Goal: Information Seeking & Learning: Learn about a topic

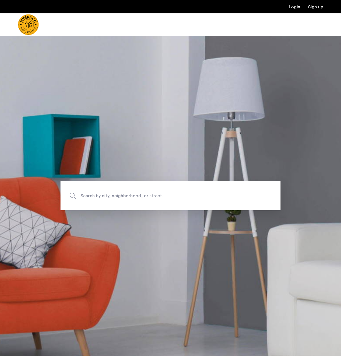
click at [116, 195] on span "Search by city, neighborhood, or street." at bounding box center [158, 196] width 154 height 8
click at [116, 195] on input "Search by city, neighborhood, or street." at bounding box center [171, 196] width 220 height 29
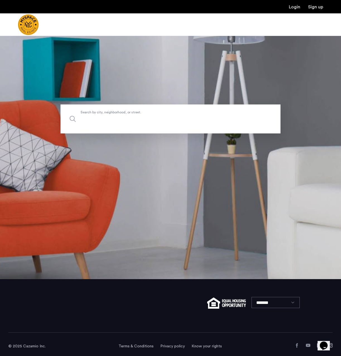
scroll to position [81, 0]
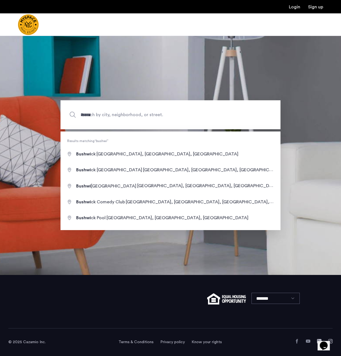
type input "**********"
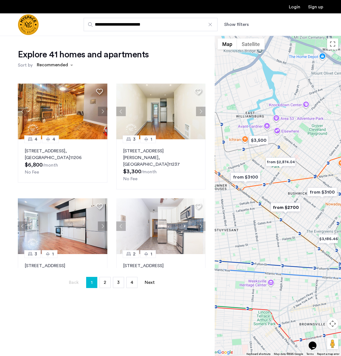
click at [273, 176] on div at bounding box center [278, 196] width 126 height 321
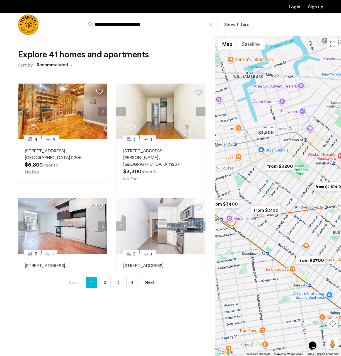
drag, startPoint x: 273, startPoint y: 176, endPoint x: 294, endPoint y: 197, distance: 30.4
click at [295, 197] on div at bounding box center [278, 196] width 126 height 321
click at [230, 205] on img "from $3400" at bounding box center [224, 204] width 34 height 13
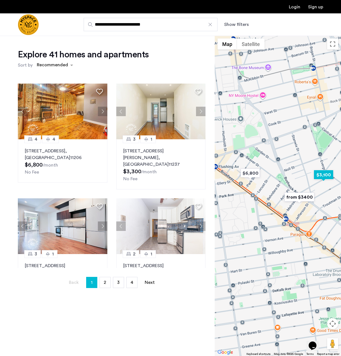
click at [327, 176] on img "$3,100" at bounding box center [324, 175] width 24 height 13
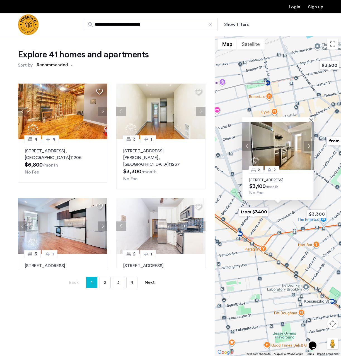
click at [307, 142] on button "Next apartment" at bounding box center [308, 145] width 9 height 9
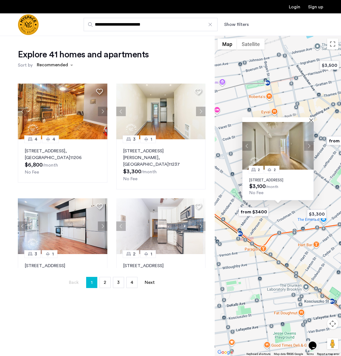
click at [308, 142] on button "Next apartment" at bounding box center [308, 145] width 9 height 9
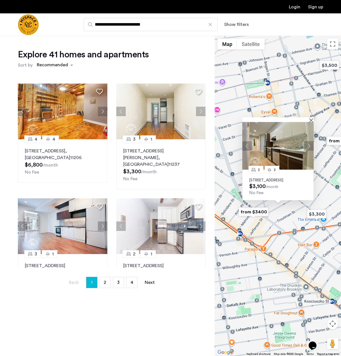
click at [308, 142] on button "Next apartment" at bounding box center [308, 145] width 9 height 9
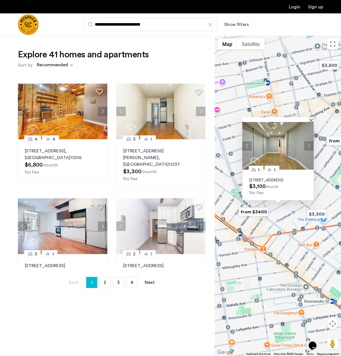
click at [308, 142] on button "Next apartment" at bounding box center [308, 145] width 9 height 9
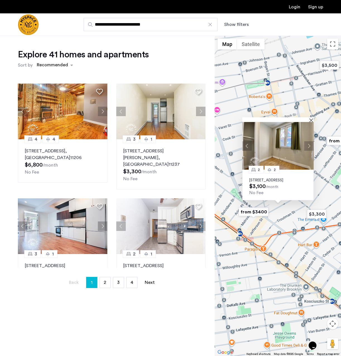
click at [308, 142] on button "Next apartment" at bounding box center [308, 145] width 9 height 9
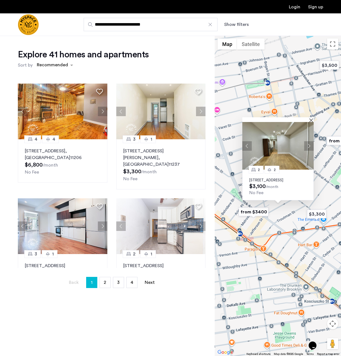
click at [308, 142] on button "Next apartment" at bounding box center [308, 145] width 9 height 9
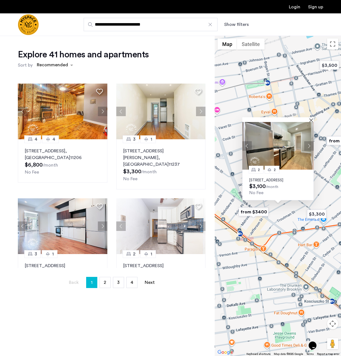
click at [308, 142] on button "Next apartment" at bounding box center [308, 145] width 9 height 9
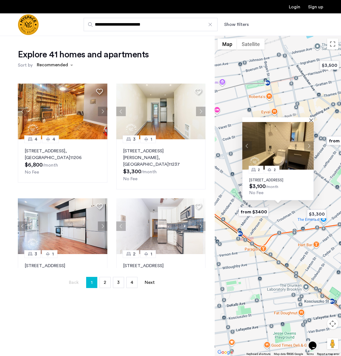
click at [308, 142] on button "Next apartment" at bounding box center [308, 145] width 9 height 9
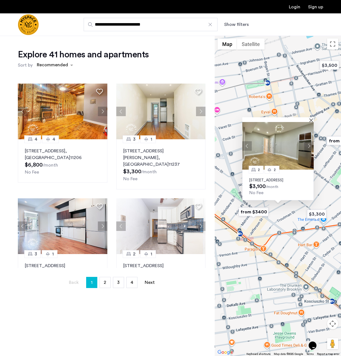
click at [308, 142] on button "Next apartment" at bounding box center [308, 145] width 9 height 9
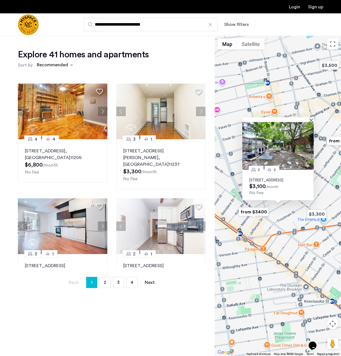
click at [308, 142] on button "Next apartment" at bounding box center [308, 145] width 9 height 9
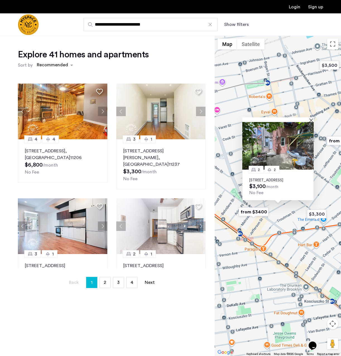
click at [308, 142] on button "Next apartment" at bounding box center [308, 145] width 9 height 9
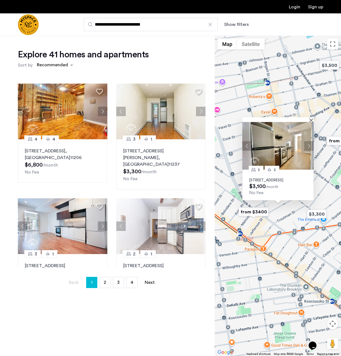
click at [308, 142] on button "Next apartment" at bounding box center [308, 145] width 9 height 9
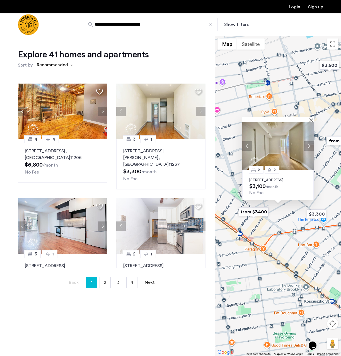
click at [310, 117] on div at bounding box center [277, 119] width 71 height 5
click at [310, 122] on img at bounding box center [277, 146] width 71 height 48
click at [318, 216] on img "$3,300" at bounding box center [317, 214] width 24 height 13
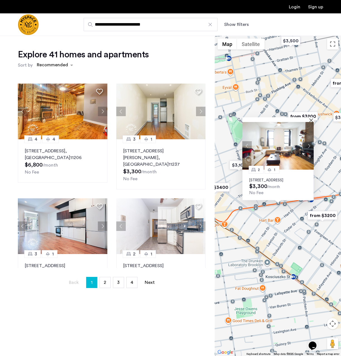
click at [309, 141] on button "Next apartment" at bounding box center [308, 145] width 9 height 9
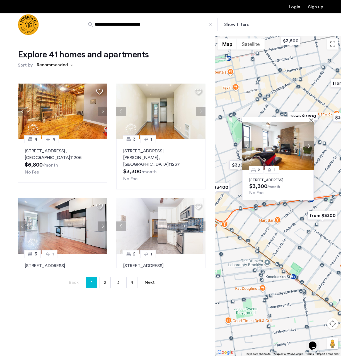
click at [309, 141] on button "Next apartment" at bounding box center [308, 145] width 9 height 9
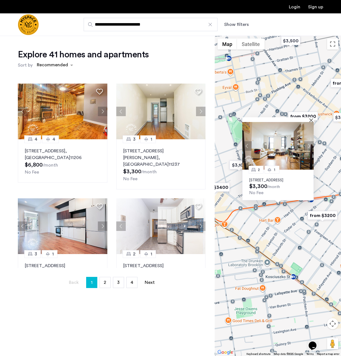
click at [309, 141] on button "Next apartment" at bounding box center [308, 145] width 9 height 9
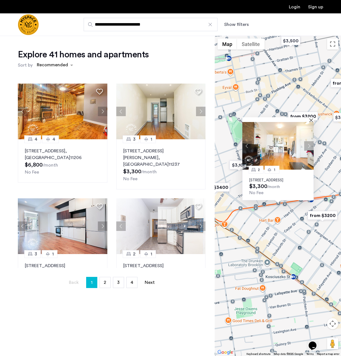
click at [309, 141] on button "Next apartment" at bounding box center [308, 145] width 9 height 9
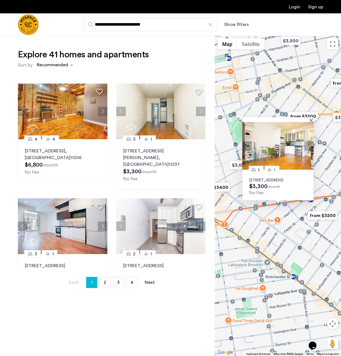
click at [309, 141] on button "Next apartment" at bounding box center [308, 145] width 9 height 9
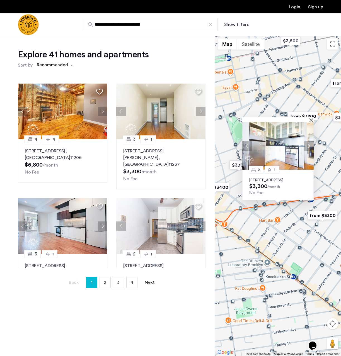
click at [309, 141] on button "Next apartment" at bounding box center [308, 145] width 9 height 9
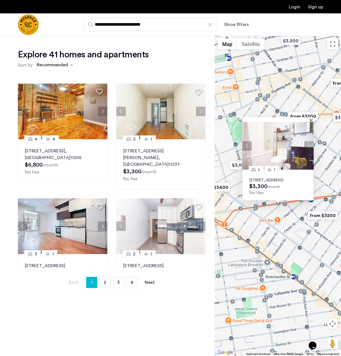
click at [309, 141] on button "Next apartment" at bounding box center [308, 145] width 9 height 9
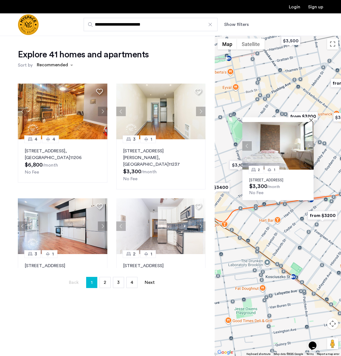
click at [309, 141] on button "Next apartment" at bounding box center [308, 145] width 9 height 9
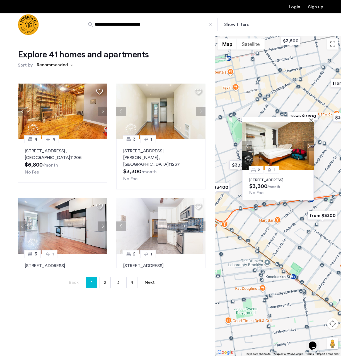
click at [309, 141] on button "Next apartment" at bounding box center [308, 145] width 9 height 9
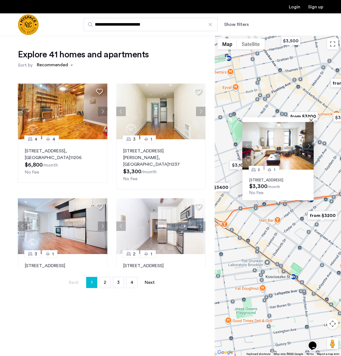
click at [309, 141] on button "Next apartment" at bounding box center [308, 145] width 9 height 9
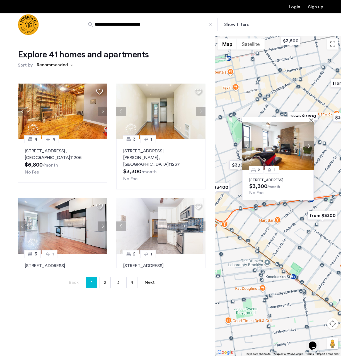
click at [309, 141] on button "Next apartment" at bounding box center [308, 145] width 9 height 9
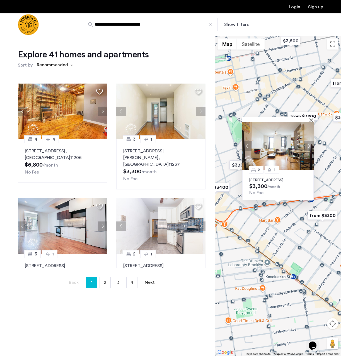
click at [309, 141] on button "Next apartment" at bounding box center [308, 145] width 9 height 9
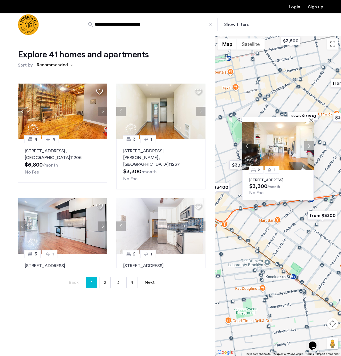
click at [309, 141] on button "Next apartment" at bounding box center [308, 145] width 9 height 9
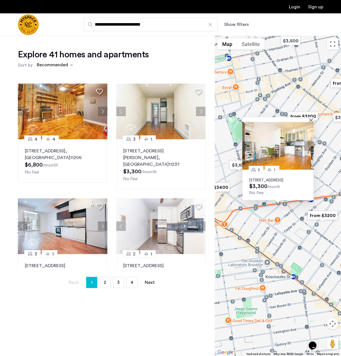
click at [320, 214] on img "from $3200" at bounding box center [322, 215] width 34 height 13
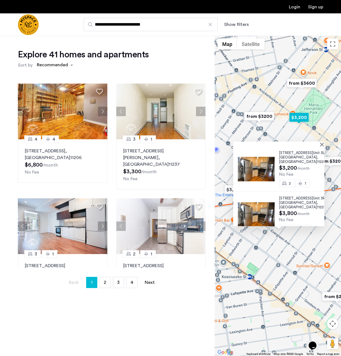
click at [300, 121] on img "$3,200" at bounding box center [299, 117] width 24 height 13
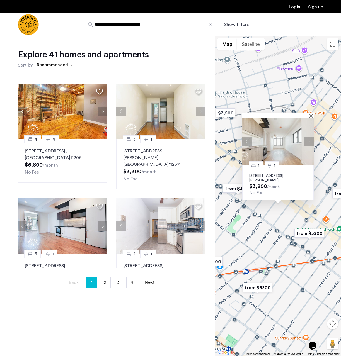
click at [273, 99] on div "1 1 1141 Willoughby Ave, Unit 8E, Brooklyn, NY 11237 $3,200 /month No Fee" at bounding box center [278, 196] width 126 height 321
click at [227, 114] on img "$3,500" at bounding box center [226, 113] width 24 height 13
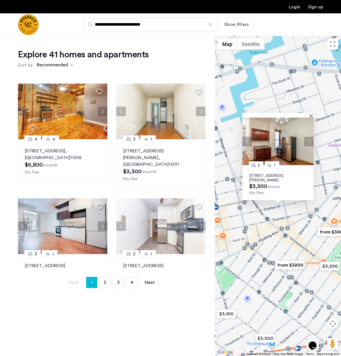
click at [252, 224] on div "2 1 108 Harrison Pl, Unit 2L, Brooklyn, NY 11237 $3,500 /month No Fee" at bounding box center [278, 196] width 126 height 321
click at [311, 114] on button "Close" at bounding box center [312, 116] width 4 height 4
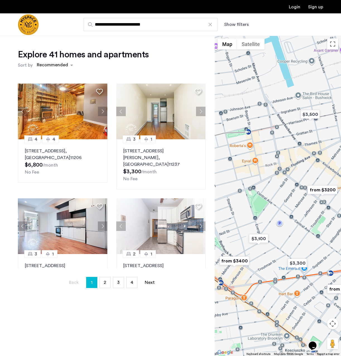
drag, startPoint x: 278, startPoint y: 271, endPoint x: 310, endPoint y: 194, distance: 82.7
click at [310, 194] on img "from $3200" at bounding box center [322, 190] width 34 height 13
click at [300, 264] on img "$3,300" at bounding box center [298, 263] width 24 height 13
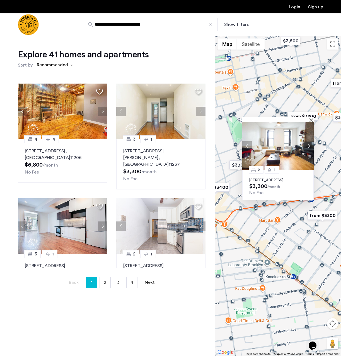
click at [272, 150] on img at bounding box center [277, 146] width 71 height 48
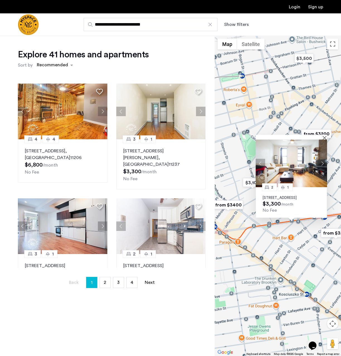
drag, startPoint x: 260, startPoint y: 231, endPoint x: 292, endPoint y: 258, distance: 41.6
click at [292, 258] on div "2 1 208 Evergreen Ave, Unit 2R, Brooklyn, NY 11221 $3,300 /month No Fee" at bounding box center [278, 196] width 126 height 321
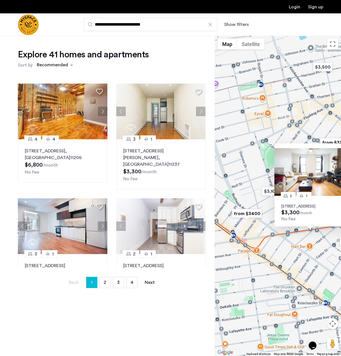
click at [254, 213] on img "from $3400" at bounding box center [247, 213] width 34 height 13
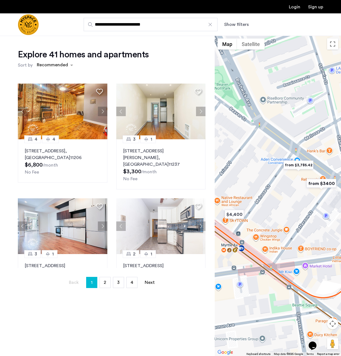
click at [299, 164] on img "from $3,785.42" at bounding box center [298, 165] width 34 height 13
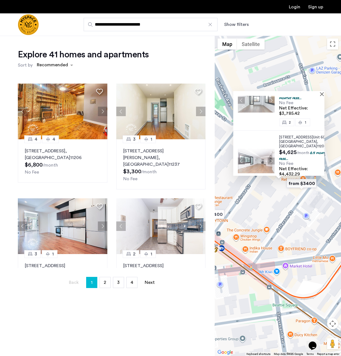
scroll to position [108, 0]
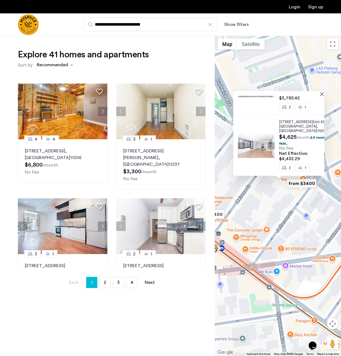
click at [321, 95] on div at bounding box center [278, 93] width 91 height 5
click at [302, 184] on img "from $3400" at bounding box center [301, 183] width 34 height 13
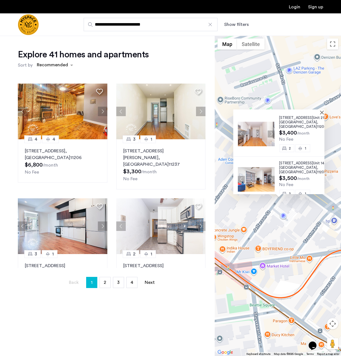
scroll to position [0, 0]
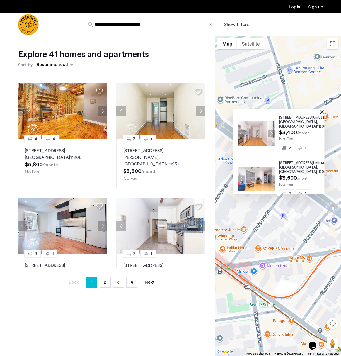
click at [322, 110] on button "Close" at bounding box center [323, 112] width 4 height 4
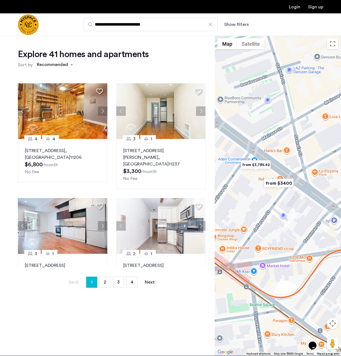
drag, startPoint x: 298, startPoint y: 162, endPoint x: 231, endPoint y: 189, distance: 72.0
click at [231, 189] on div "To navigate, press the arrow keys." at bounding box center [278, 195] width 126 height 321
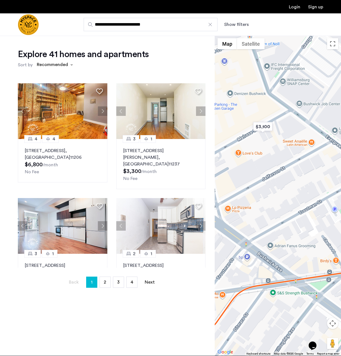
drag, startPoint x: 261, startPoint y: 184, endPoint x: 266, endPoint y: 201, distance: 17.7
click at [266, 202] on div at bounding box center [278, 195] width 126 height 321
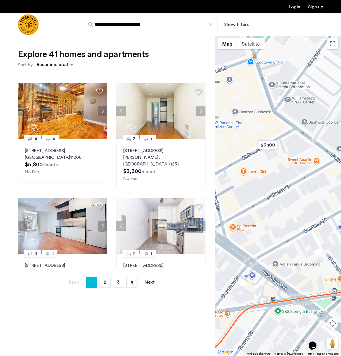
drag, startPoint x: 279, startPoint y: 181, endPoint x: 234, endPoint y: 196, distance: 47.2
click at [234, 196] on div at bounding box center [278, 195] width 126 height 321
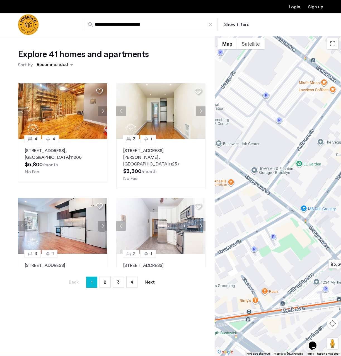
drag, startPoint x: 255, startPoint y: 197, endPoint x: 233, endPoint y: 198, distance: 22.0
click at [233, 197] on div at bounding box center [278, 195] width 126 height 321
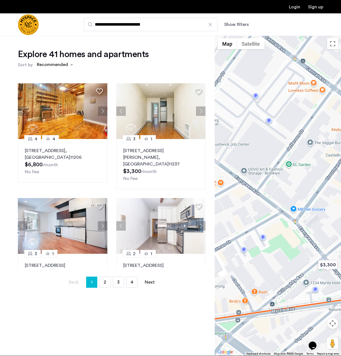
drag, startPoint x: 287, startPoint y: 180, endPoint x: 253, endPoint y: 191, distance: 35.4
click at [253, 191] on div at bounding box center [278, 195] width 126 height 321
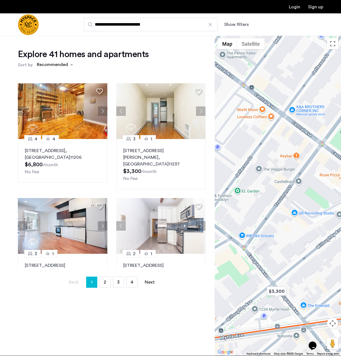
drag, startPoint x: 264, startPoint y: 179, endPoint x: 248, endPoint y: 194, distance: 21.7
click at [248, 194] on div at bounding box center [278, 195] width 126 height 321
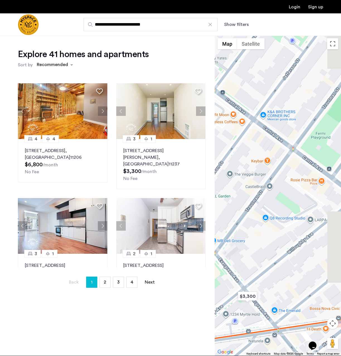
drag, startPoint x: 293, startPoint y: 186, endPoint x: 251, endPoint y: 186, distance: 42.7
click at [251, 186] on div at bounding box center [278, 195] width 126 height 321
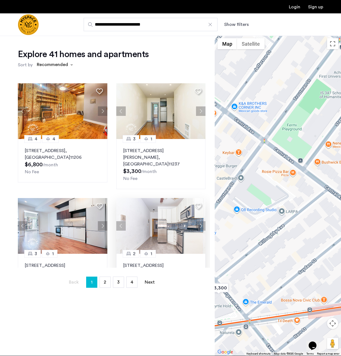
drag, startPoint x: 268, startPoint y: 189, endPoint x: 198, endPoint y: 197, distance: 70.5
click at [198, 197] on div "Explore 41 homes and apartments Sort by Recommended 4 4 19 Park Street, Unit 1,…" at bounding box center [170, 195] width 341 height 321
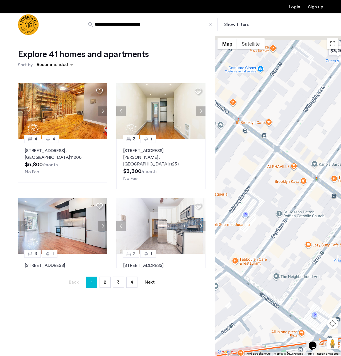
drag, startPoint x: 243, startPoint y: 194, endPoint x: 263, endPoint y: 216, distance: 29.0
click at [266, 215] on div at bounding box center [278, 195] width 126 height 321
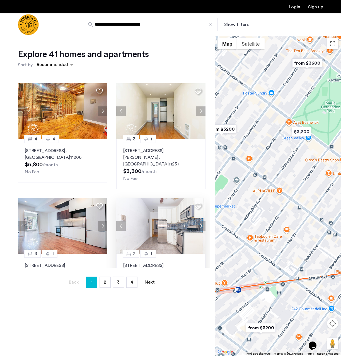
click at [200, 221] on button "Next apartment" at bounding box center [200, 225] width 9 height 9
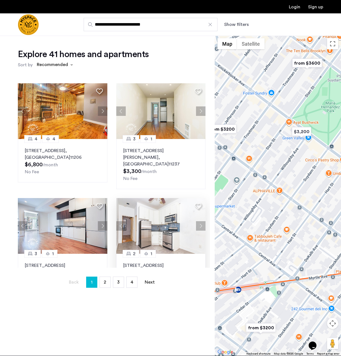
click at [118, 221] on button "Previous apartment" at bounding box center [120, 225] width 9 height 9
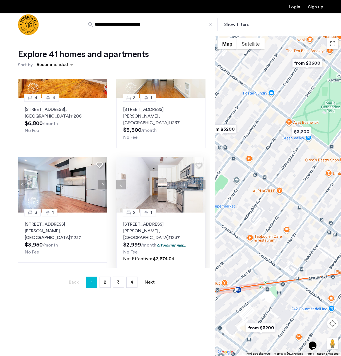
scroll to position [45, 0]
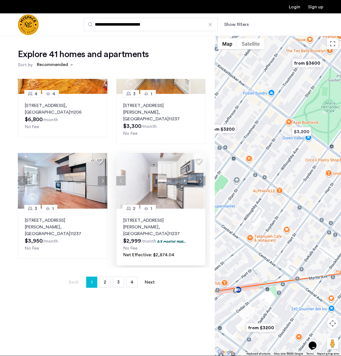
click at [199, 176] on button "Next apartment" at bounding box center [200, 180] width 9 height 9
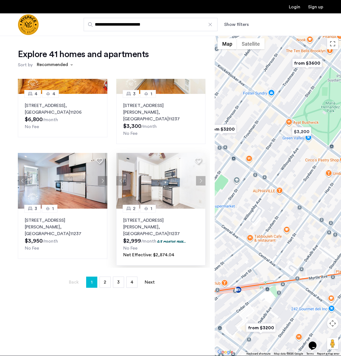
click at [199, 176] on button "Next apartment" at bounding box center [200, 180] width 9 height 9
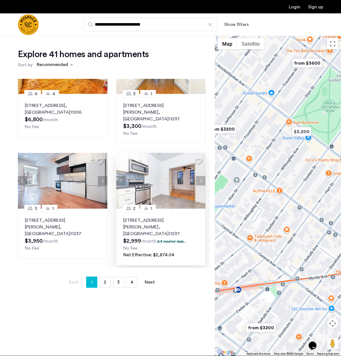
click at [199, 176] on button "Next apartment" at bounding box center [200, 180] width 9 height 9
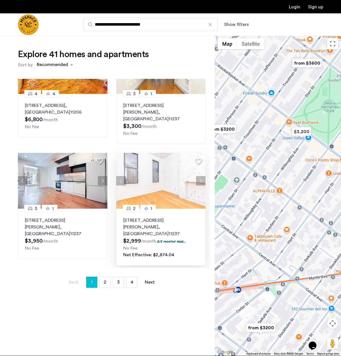
click at [199, 176] on button "Next apartment" at bounding box center [200, 180] width 9 height 9
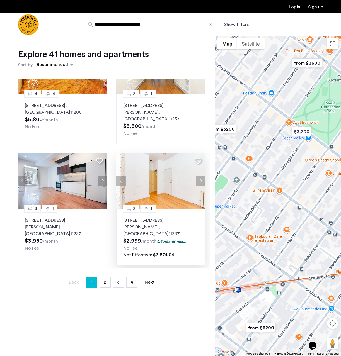
click at [199, 176] on button "Next apartment" at bounding box center [200, 180] width 9 height 9
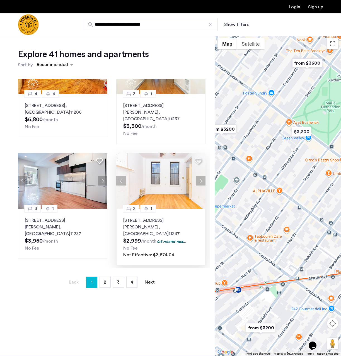
click at [199, 176] on button "Next apartment" at bounding box center [200, 180] width 9 height 9
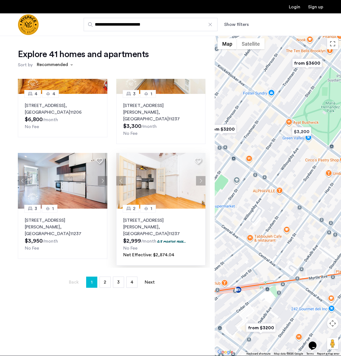
click at [199, 176] on button "Next apartment" at bounding box center [200, 180] width 9 height 9
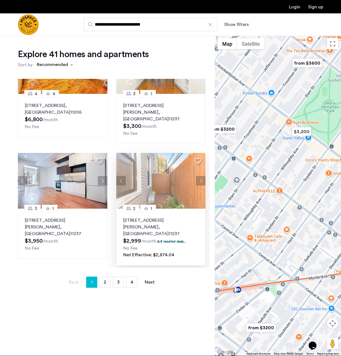
click at [199, 176] on button "Next apartment" at bounding box center [200, 180] width 9 height 9
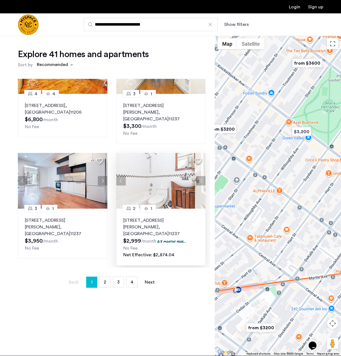
click at [124, 176] on button "Previous apartment" at bounding box center [120, 180] width 9 height 9
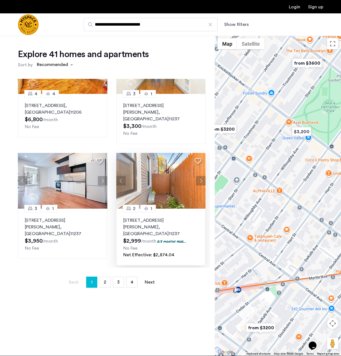
click at [165, 183] on img at bounding box center [161, 181] width 90 height 56
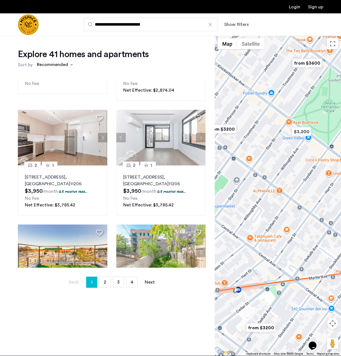
scroll to position [260, 0]
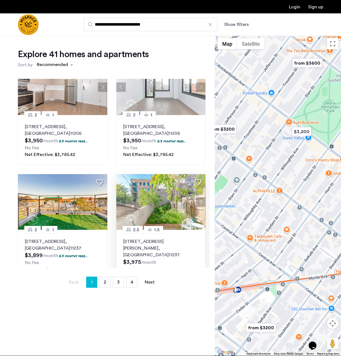
click at [148, 238] on p "1399 Greene Ave, Unit 1B, Brooklyn , NY 11237" at bounding box center [161, 248] width 76 height 20
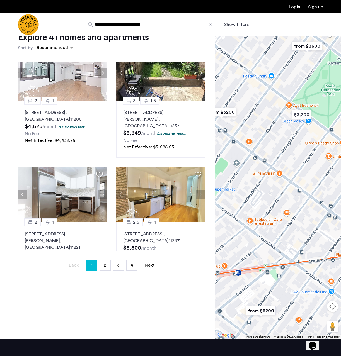
scroll to position [18, 0]
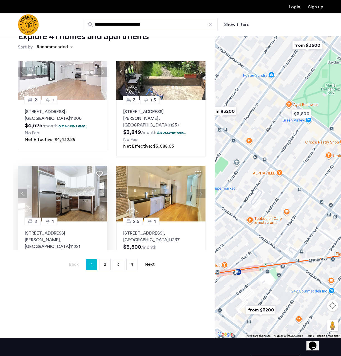
click at [84, 230] on p "653 Knickerbocker Ave, Unit 3L, Brooklyn , NY 11221" at bounding box center [63, 240] width 76 height 20
click at [107, 267] on link "page 2" at bounding box center [105, 264] width 11 height 11
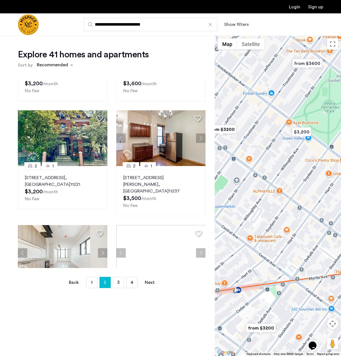
scroll to position [62, 0]
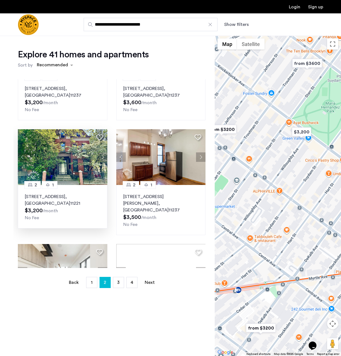
click at [63, 171] on img at bounding box center [63, 157] width 90 height 56
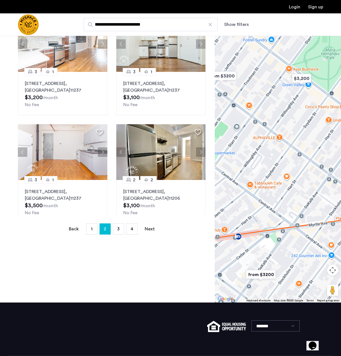
scroll to position [70, 0]
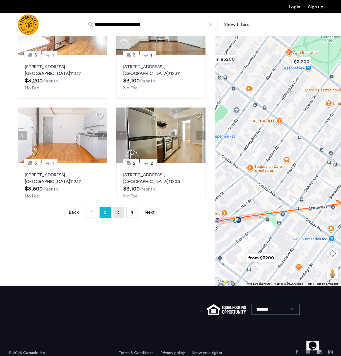
click at [117, 212] on link "page 3" at bounding box center [118, 212] width 11 height 11
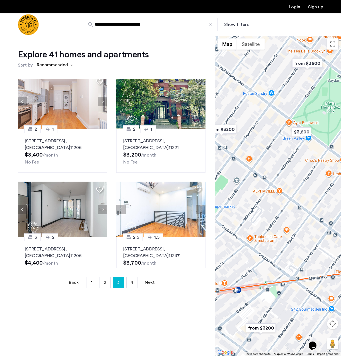
scroll to position [456, 0]
click at [202, 205] on button "Next apartment" at bounding box center [200, 209] width 9 height 9
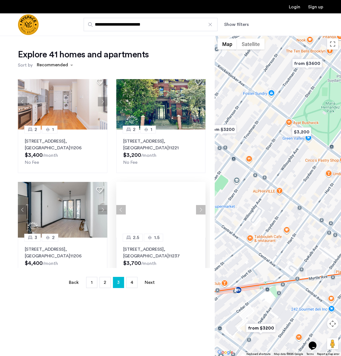
click at [202, 205] on button "Next apartment" at bounding box center [200, 209] width 9 height 9
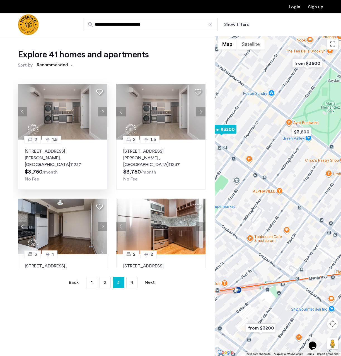
scroll to position [247, 0]
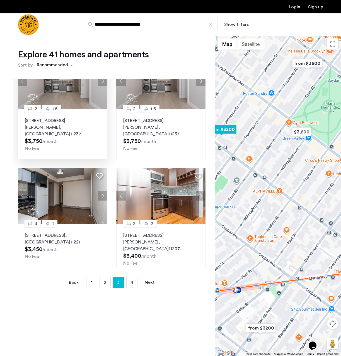
click at [74, 119] on p "75 Wilson Avenue, Unit 3A, Brooklyn , NY 11237" at bounding box center [63, 127] width 76 height 20
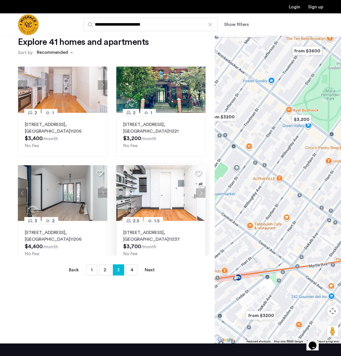
scroll to position [56, 0]
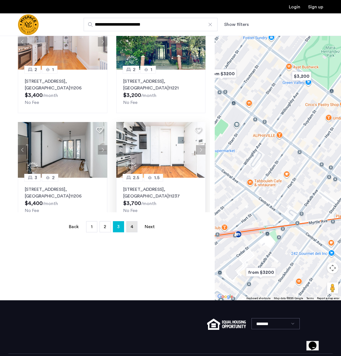
click at [132, 229] on span "4" at bounding box center [132, 227] width 3 height 4
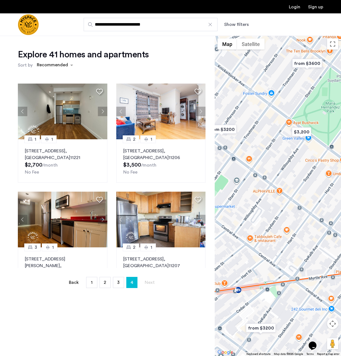
click at [146, 24] on input "**********" at bounding box center [151, 24] width 134 height 13
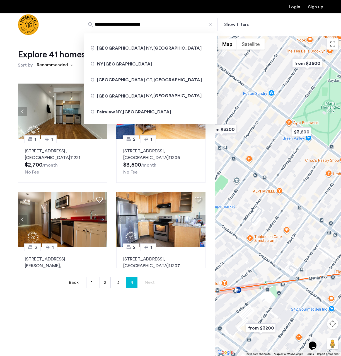
click at [146, 24] on input "**********" at bounding box center [151, 24] width 134 height 13
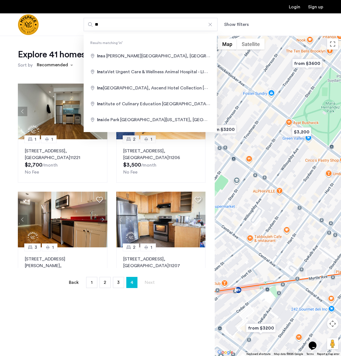
type input "*"
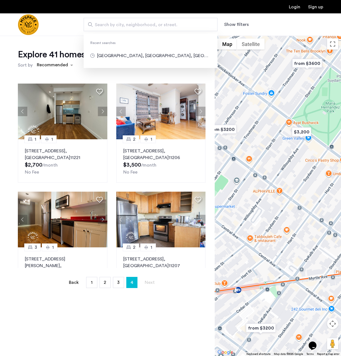
type input "*"
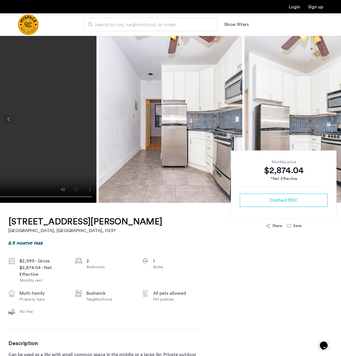
click at [56, 124] on video at bounding box center [25, 119] width 144 height 167
click at [10, 117] on button "Previous apartment" at bounding box center [8, 119] width 9 height 9
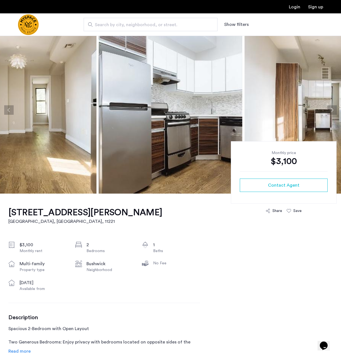
scroll to position [17, 0]
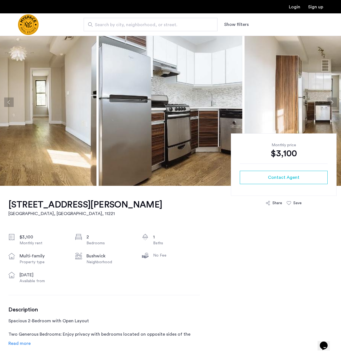
click at [332, 103] on button "Next apartment" at bounding box center [331, 102] width 9 height 9
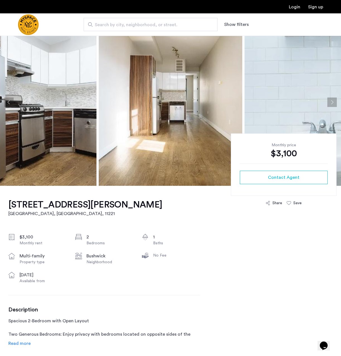
click at [332, 103] on button "Next apartment" at bounding box center [331, 102] width 9 height 9
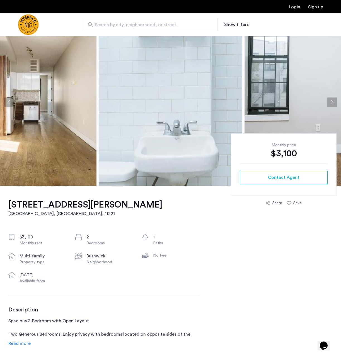
click at [332, 103] on button "Next apartment" at bounding box center [331, 102] width 9 height 9
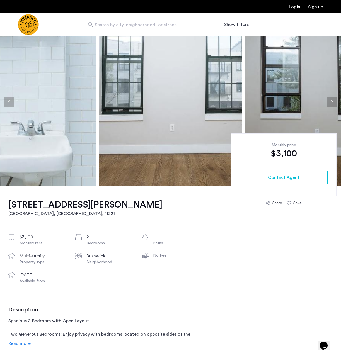
click at [332, 103] on button "Next apartment" at bounding box center [331, 102] width 9 height 9
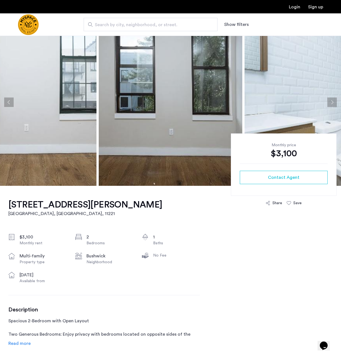
click at [332, 103] on button "Next apartment" at bounding box center [331, 102] width 9 height 9
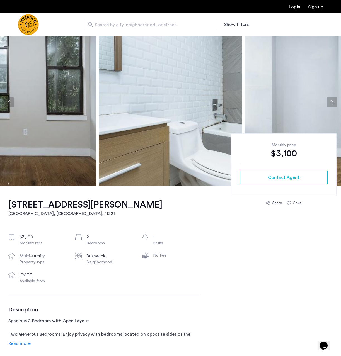
click at [332, 103] on button "Next apartment" at bounding box center [331, 102] width 9 height 9
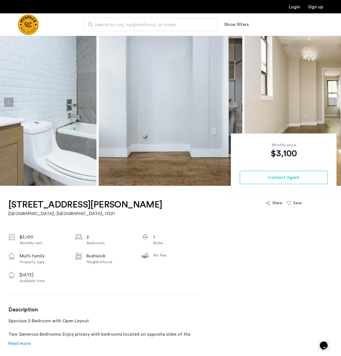
click at [332, 103] on button "Next apartment" at bounding box center [331, 102] width 9 height 9
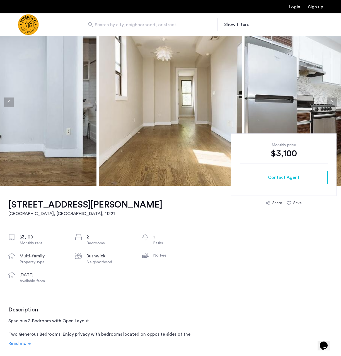
click at [332, 103] on button "Next apartment" at bounding box center [331, 102] width 9 height 9
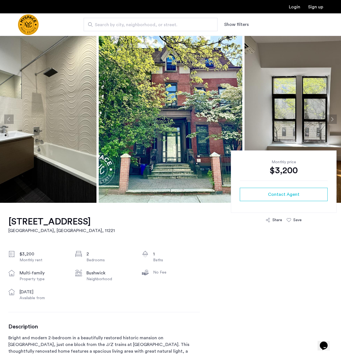
click at [56, 120] on img at bounding box center [25, 119] width 144 height 167
click at [6, 119] on button "Previous apartment" at bounding box center [8, 119] width 9 height 9
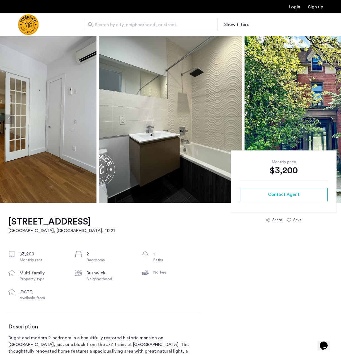
click at [6, 119] on button "Previous apartment" at bounding box center [8, 119] width 9 height 9
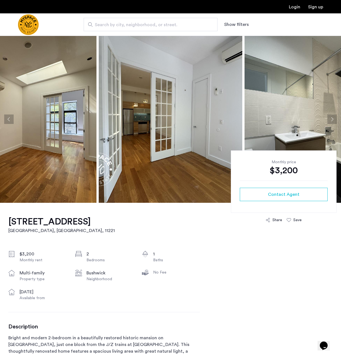
click at [6, 119] on button "Previous apartment" at bounding box center [8, 119] width 9 height 9
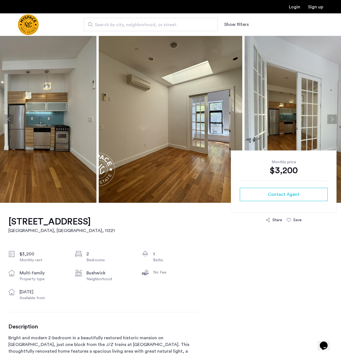
click at [6, 119] on button "Previous apartment" at bounding box center [8, 119] width 9 height 9
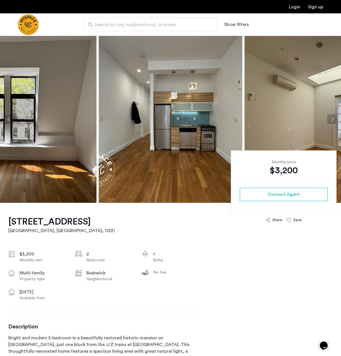
click at [6, 119] on button "Previous apartment" at bounding box center [8, 119] width 9 height 9
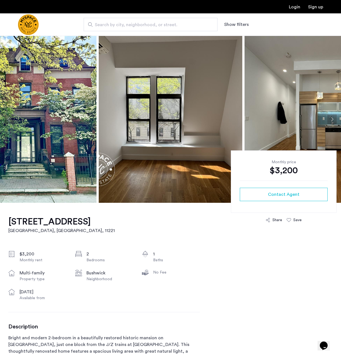
click at [6, 119] on button "Previous apartment" at bounding box center [8, 119] width 9 height 9
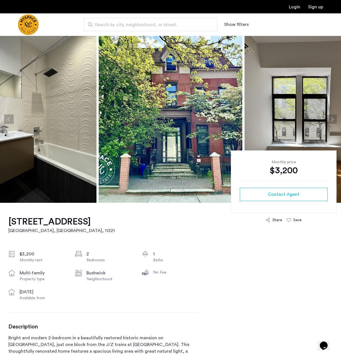
click at [6, 119] on button "Previous apartment" at bounding box center [8, 119] width 9 height 9
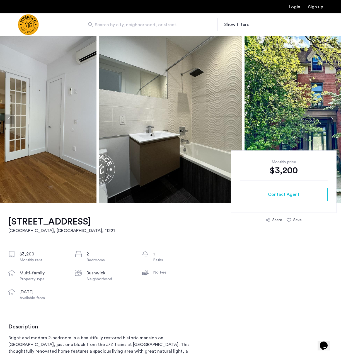
click at [6, 119] on button "Previous apartment" at bounding box center [8, 119] width 9 height 9
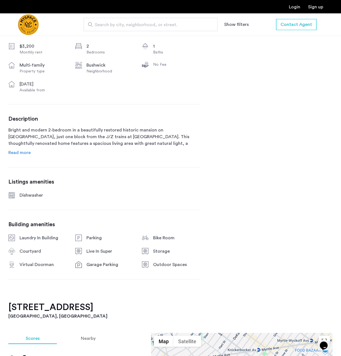
scroll to position [160, 0]
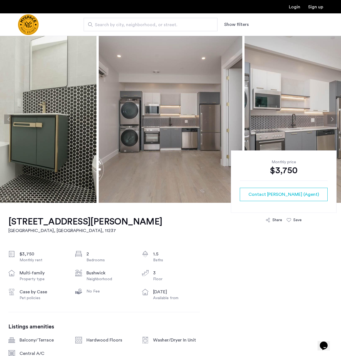
click at [61, 126] on img at bounding box center [25, 119] width 144 height 167
click at [9, 120] on button "Previous apartment" at bounding box center [8, 119] width 9 height 9
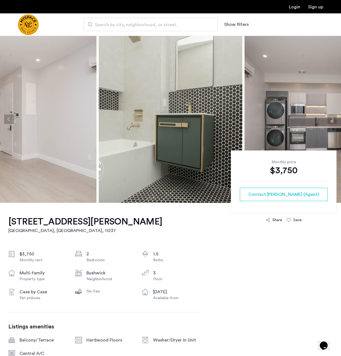
click at [9, 120] on button "Previous apartment" at bounding box center [8, 119] width 9 height 9
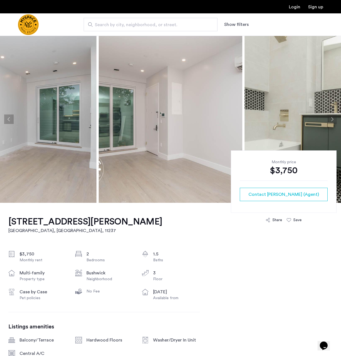
click at [9, 120] on button "Previous apartment" at bounding box center [8, 119] width 9 height 9
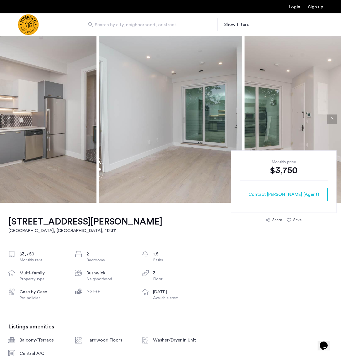
click at [9, 120] on button "Previous apartment" at bounding box center [8, 119] width 9 height 9
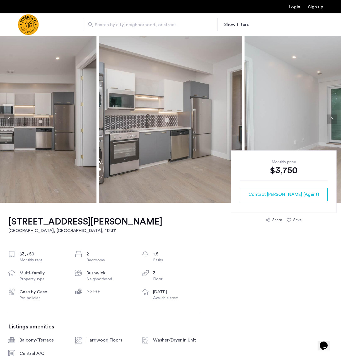
click at [9, 120] on button "Previous apartment" at bounding box center [8, 119] width 9 height 9
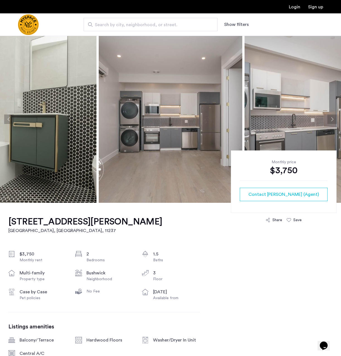
click at [9, 120] on button "Previous apartment" at bounding box center [8, 119] width 9 height 9
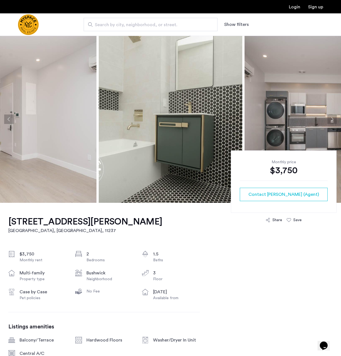
click at [9, 120] on button "Previous apartment" at bounding box center [8, 119] width 9 height 9
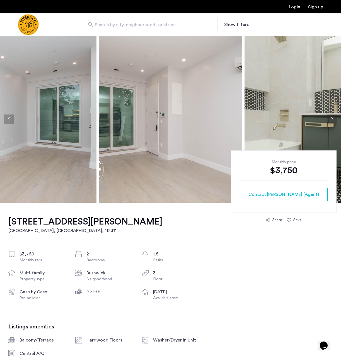
click at [9, 120] on button "Previous apartment" at bounding box center [8, 119] width 9 height 9
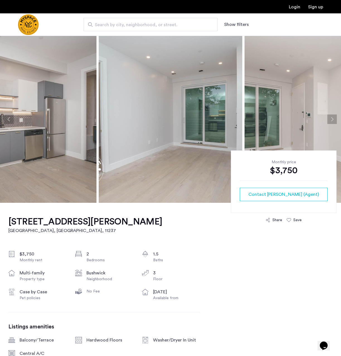
click at [9, 120] on button "Previous apartment" at bounding box center [8, 119] width 9 height 9
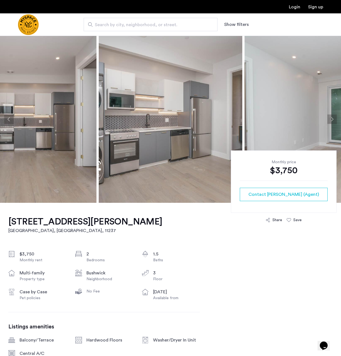
click at [9, 120] on button "Previous apartment" at bounding box center [8, 119] width 9 height 9
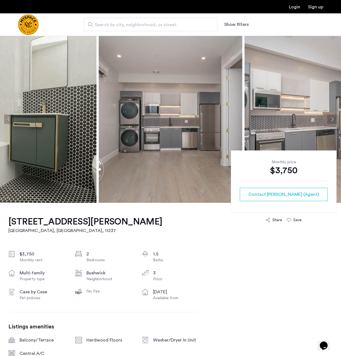
click at [9, 120] on button "Previous apartment" at bounding box center [8, 119] width 9 height 9
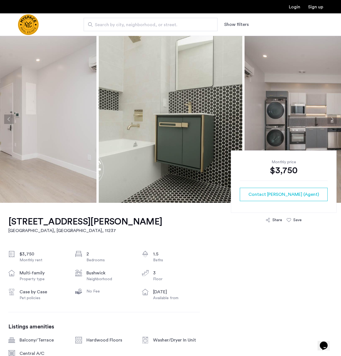
click at [9, 120] on button "Previous apartment" at bounding box center [8, 119] width 9 height 9
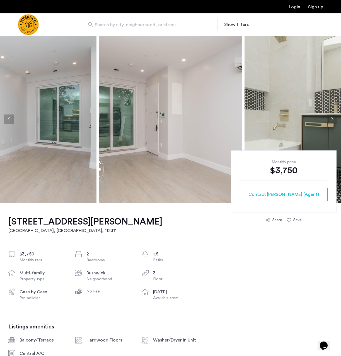
click at [9, 120] on button "Previous apartment" at bounding box center [8, 119] width 9 height 9
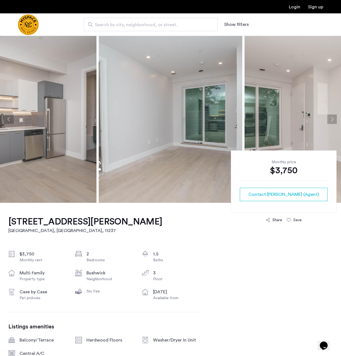
click at [9, 120] on button "Previous apartment" at bounding box center [8, 119] width 9 height 9
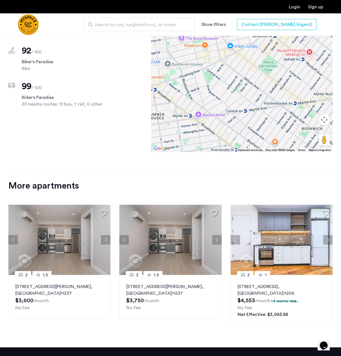
scroll to position [537, 0]
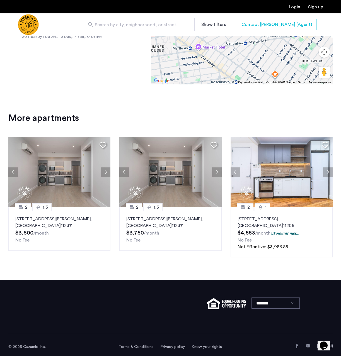
click at [66, 243] on div "No Fee" at bounding box center [59, 240] width 88 height 7
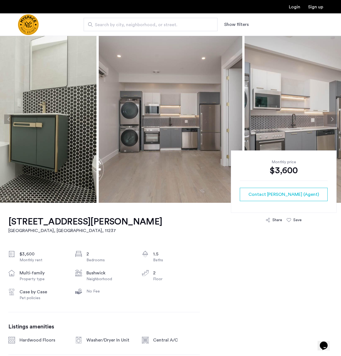
click at [9, 119] on button "Previous apartment" at bounding box center [8, 119] width 9 height 9
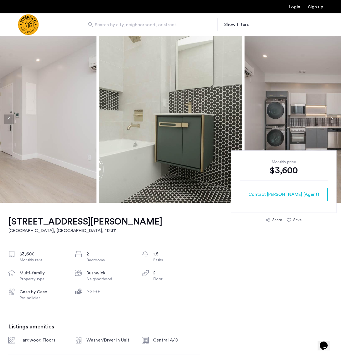
click at [9, 119] on button "Previous apartment" at bounding box center [8, 119] width 9 height 9
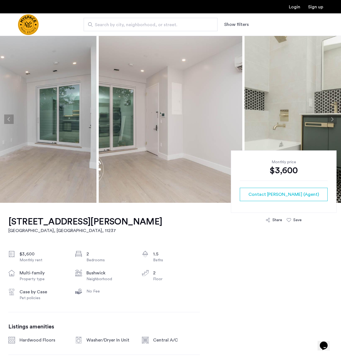
click at [9, 119] on button "Previous apartment" at bounding box center [8, 119] width 9 height 9
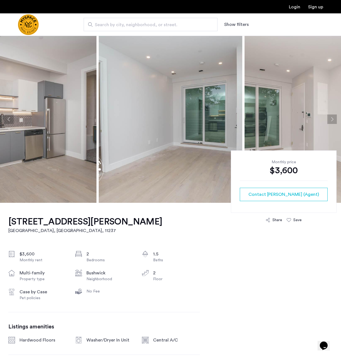
click at [9, 119] on button "Previous apartment" at bounding box center [8, 119] width 9 height 9
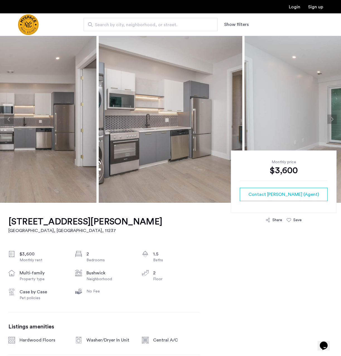
click at [9, 119] on button "Previous apartment" at bounding box center [8, 119] width 9 height 9
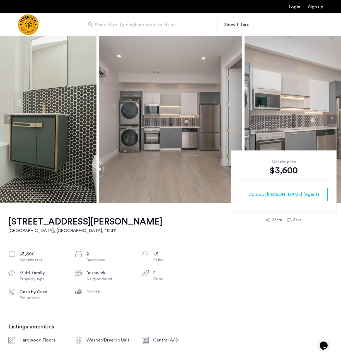
click at [9, 119] on button "Previous apartment" at bounding box center [8, 119] width 9 height 9
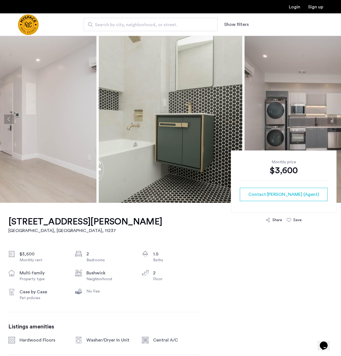
click at [9, 119] on button "Previous apartment" at bounding box center [8, 119] width 9 height 9
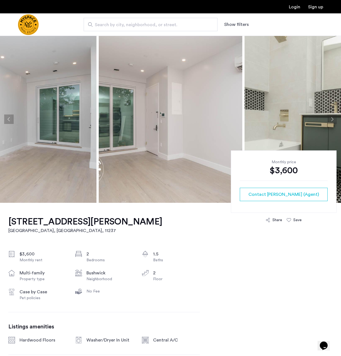
click at [9, 119] on button "Previous apartment" at bounding box center [8, 119] width 9 height 9
